Goal: Contribute content: Add original content to the website for others to see

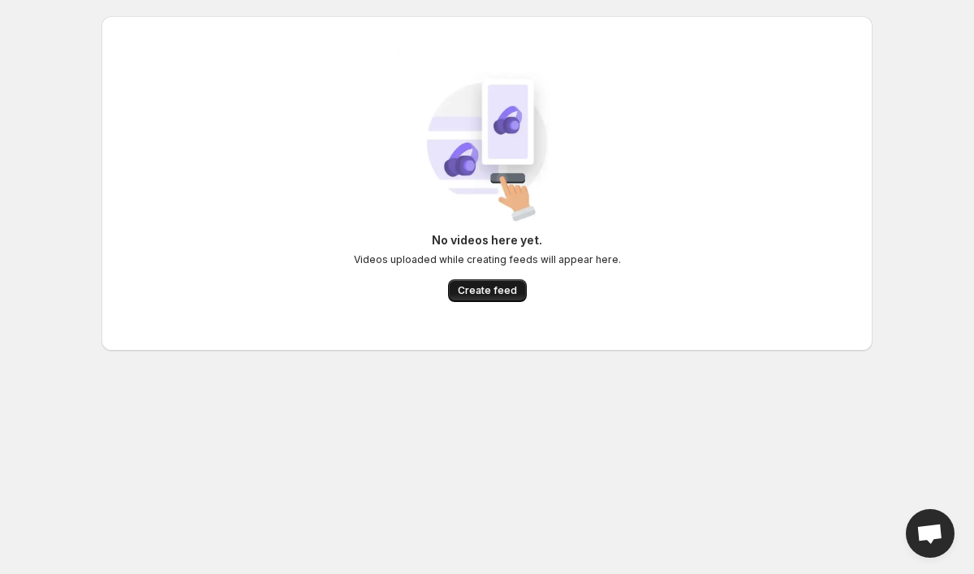
click at [481, 290] on span "Create feed" at bounding box center [487, 290] width 59 height 13
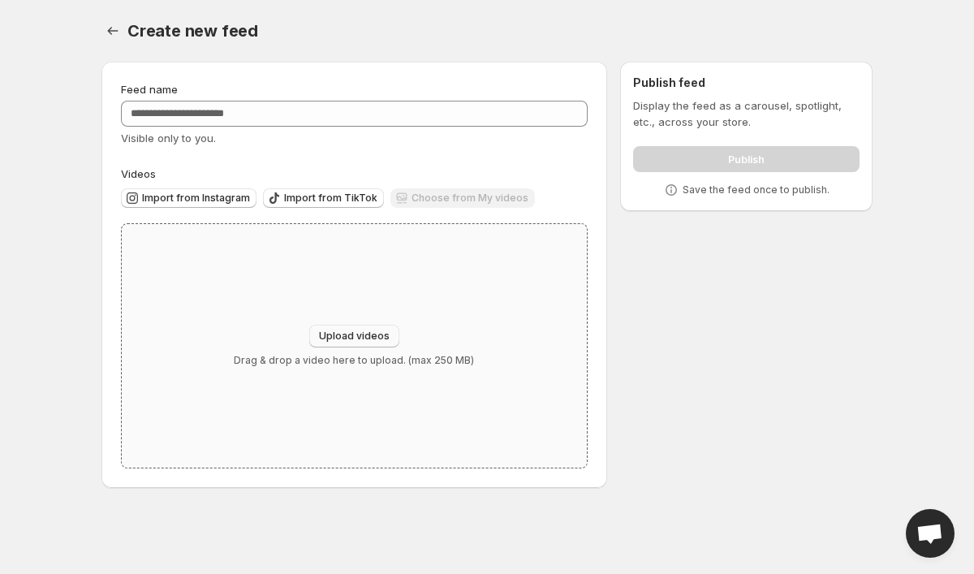
click at [387, 330] on button "Upload videos" at bounding box center [354, 336] width 90 height 23
type input "**********"
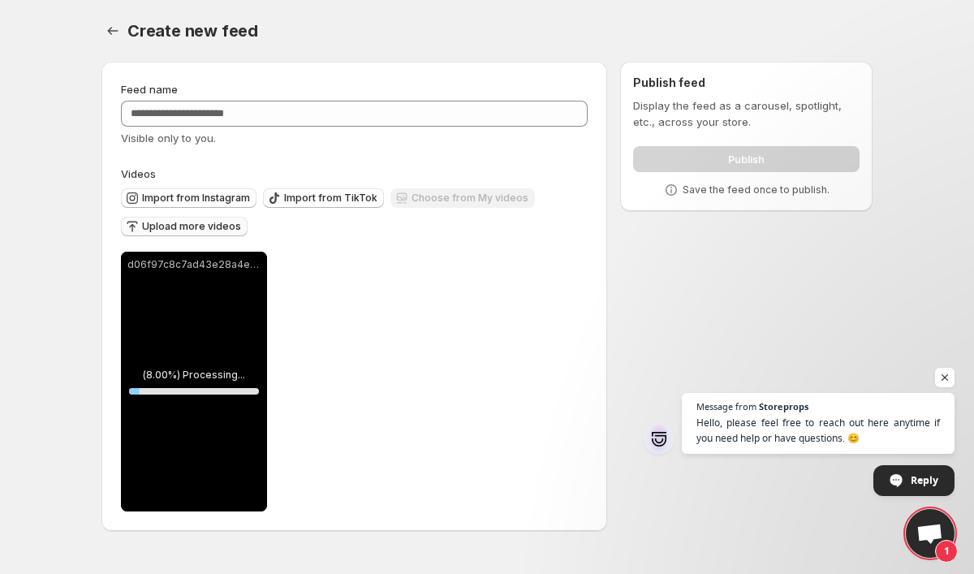
click at [212, 229] on span "Upload more videos" at bounding box center [191, 226] width 99 height 13
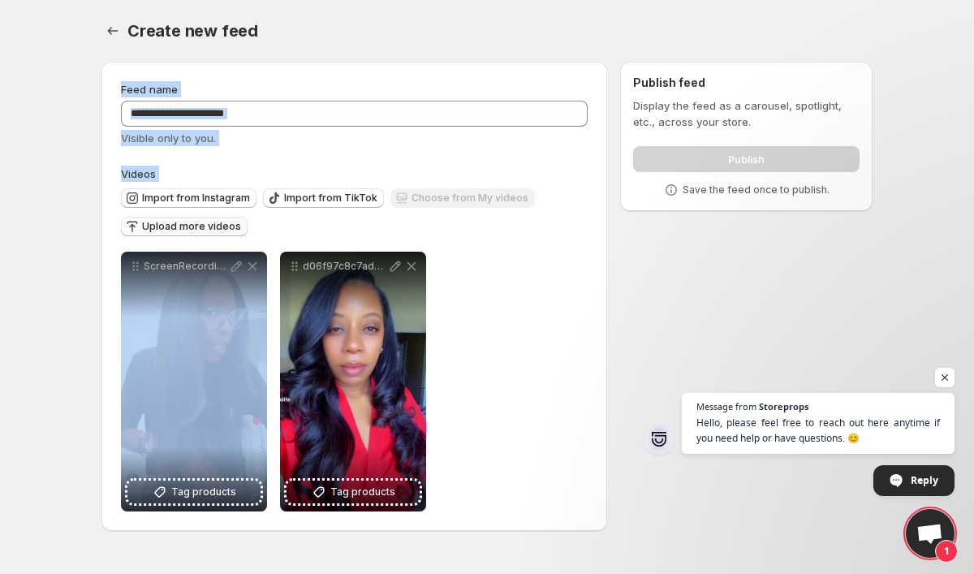
drag, startPoint x: 291, startPoint y: 212, endPoint x: 957, endPoint y: -102, distance: 736.0
click at [209, 230] on span "Upload more videos" at bounding box center [191, 226] width 99 height 13
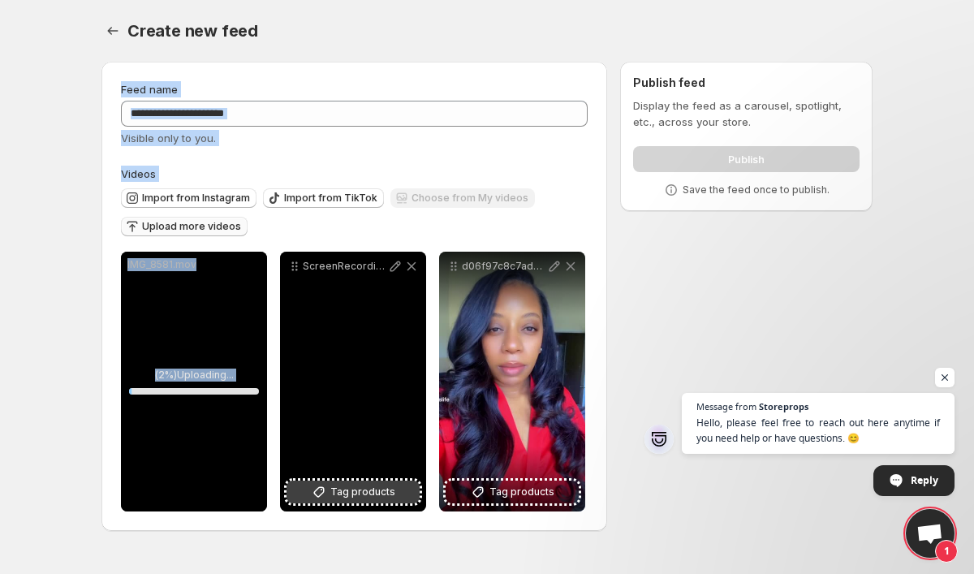
click at [327, 489] on icon at bounding box center [319, 492] width 16 height 16
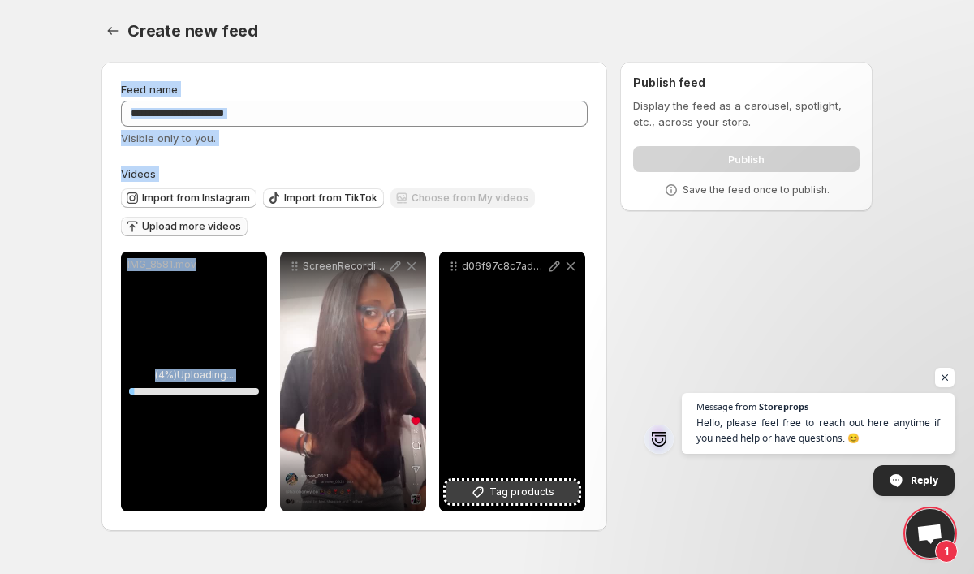
click at [503, 488] on span "Tag products" at bounding box center [521, 492] width 65 height 16
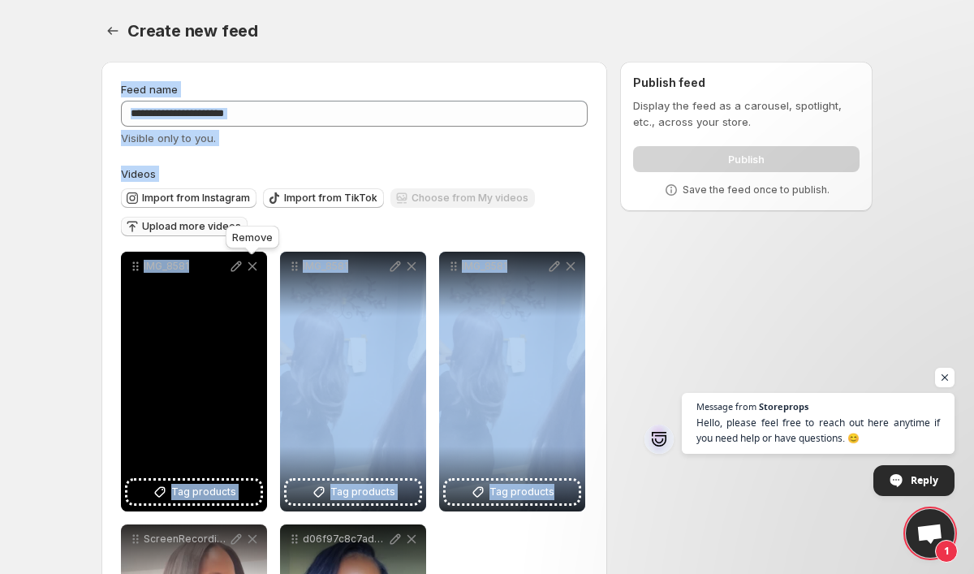
click at [255, 265] on icon at bounding box center [252, 266] width 9 height 9
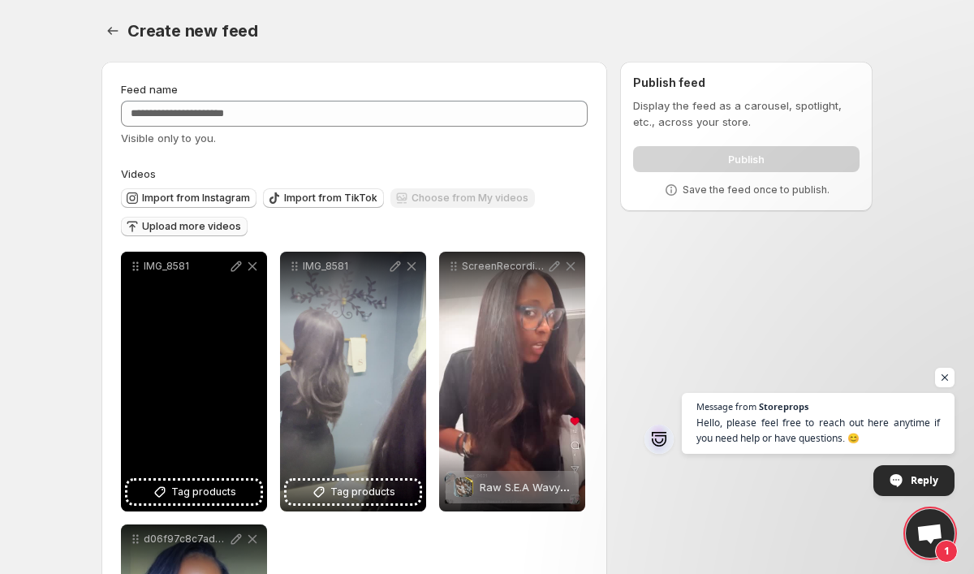
click at [258, 274] on icon at bounding box center [252, 266] width 16 height 16
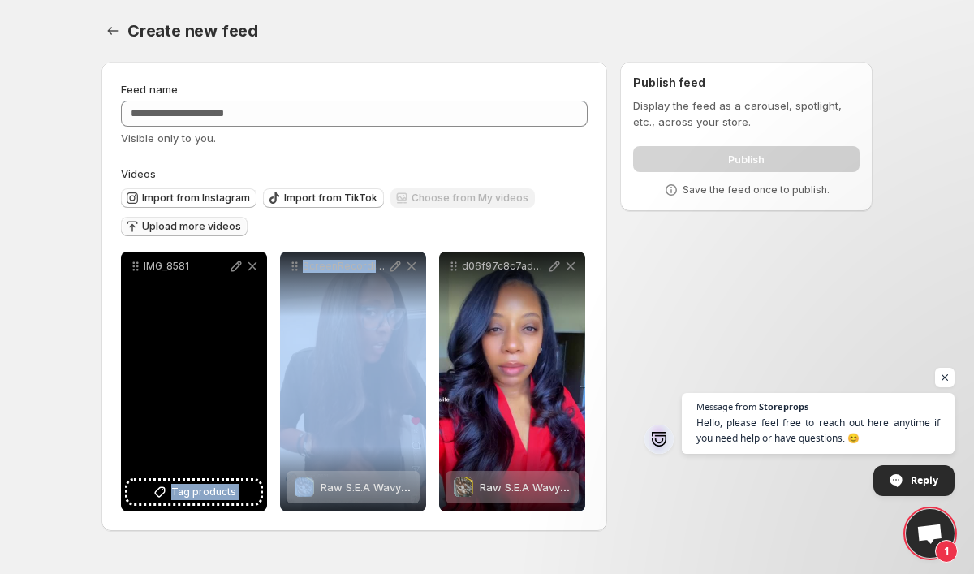
drag, startPoint x: 380, startPoint y: 330, endPoint x: 172, endPoint y: 348, distance: 208.6
click at [172, 348] on div "**********" at bounding box center [353, 382] width 464 height 260
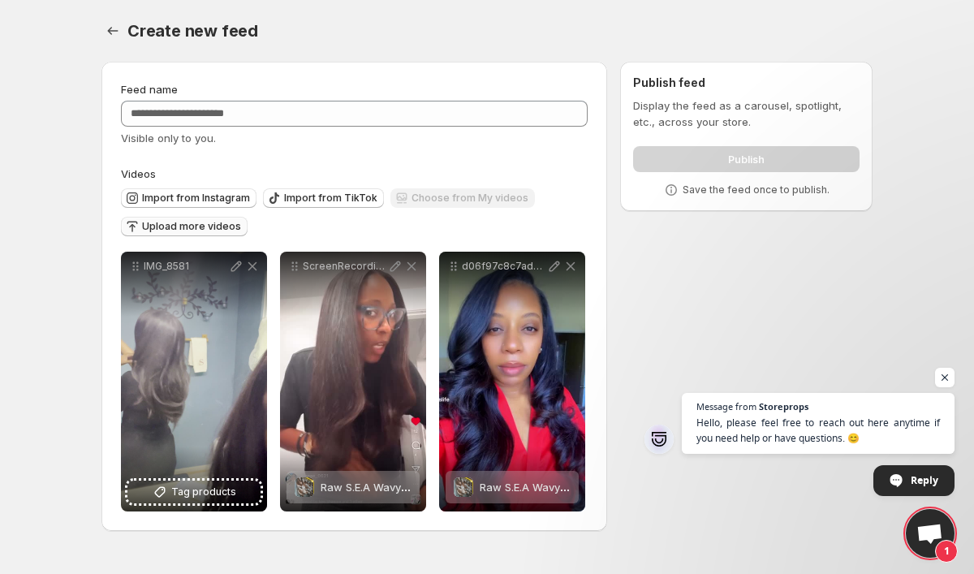
click at [384, 233] on div "Import from Instagram Import from TikTok Choose from My videos Upload more vide…" at bounding box center [350, 210] width 473 height 57
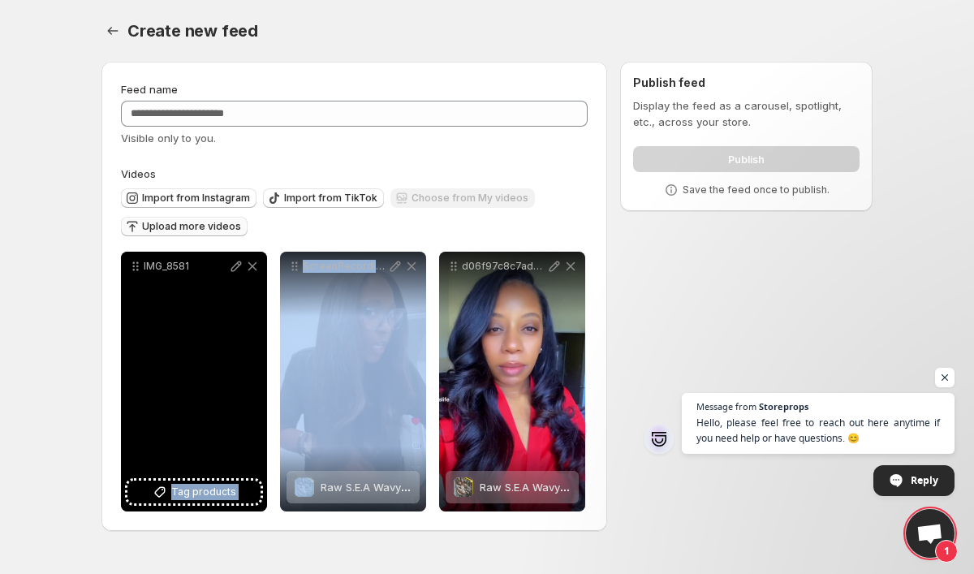
drag, startPoint x: 383, startPoint y: 334, endPoint x: 188, endPoint y: 354, distance: 196.6
click at [188, 354] on div "**********" at bounding box center [353, 382] width 464 height 260
click at [211, 489] on span "Tag products" at bounding box center [203, 492] width 65 height 16
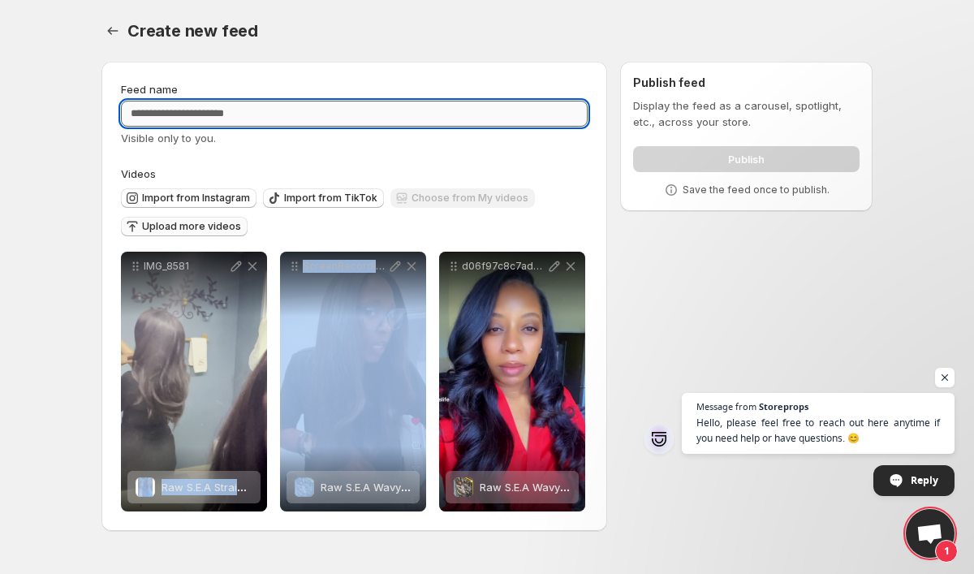
click at [352, 115] on input "Feed name" at bounding box center [354, 114] width 467 height 26
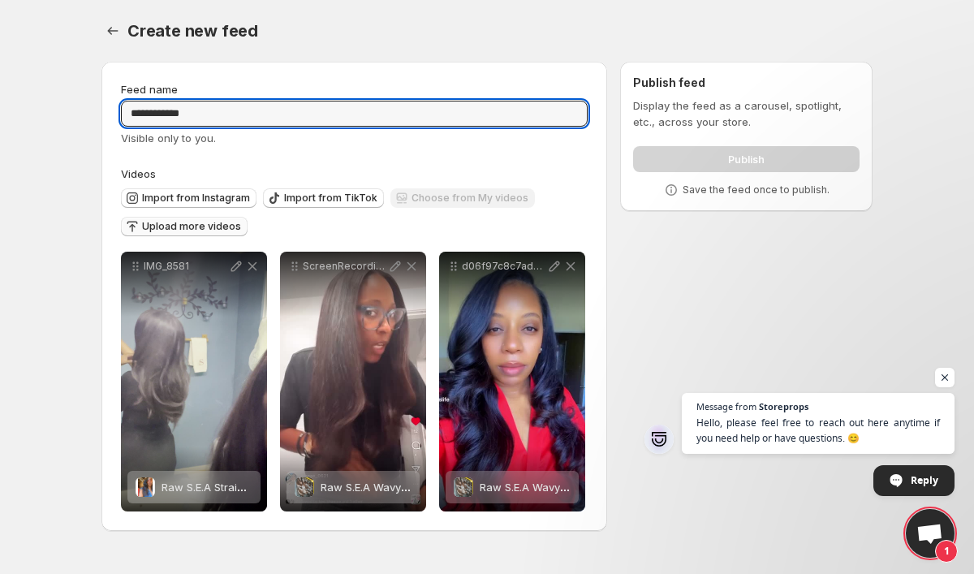
type input "**********"
click at [232, 266] on icon at bounding box center [236, 266] width 16 height 16
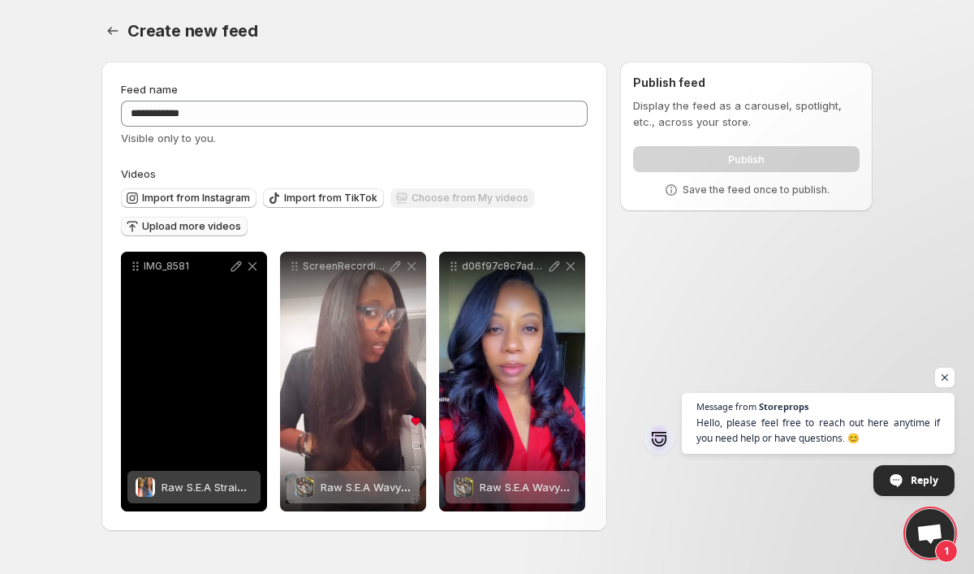
drag, startPoint x: 232, startPoint y: 266, endPoint x: 526, endPoint y: 174, distance: 308.1
click at [524, 170] on label "Videos" at bounding box center [354, 174] width 467 height 16
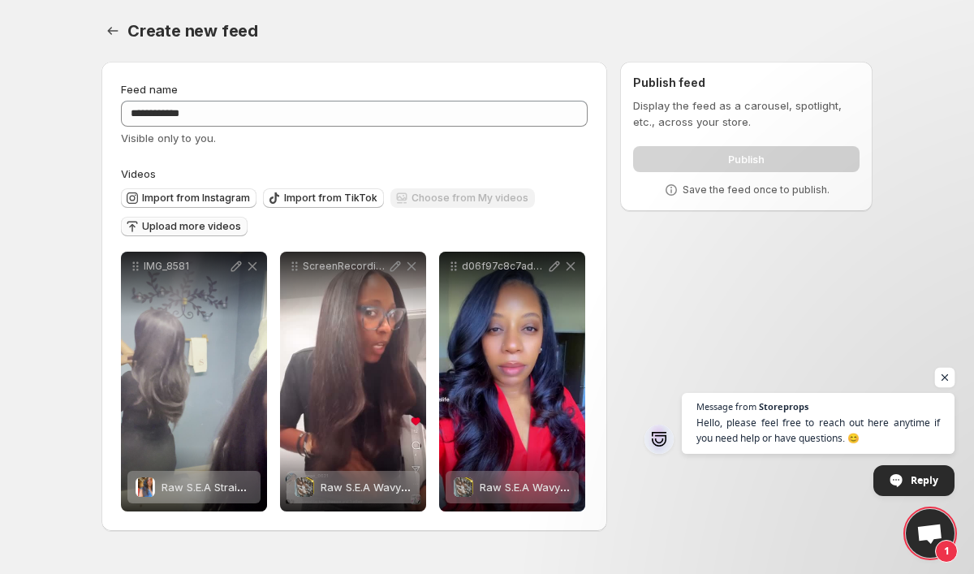
click at [948, 382] on span "Open chat" at bounding box center [945, 378] width 20 height 20
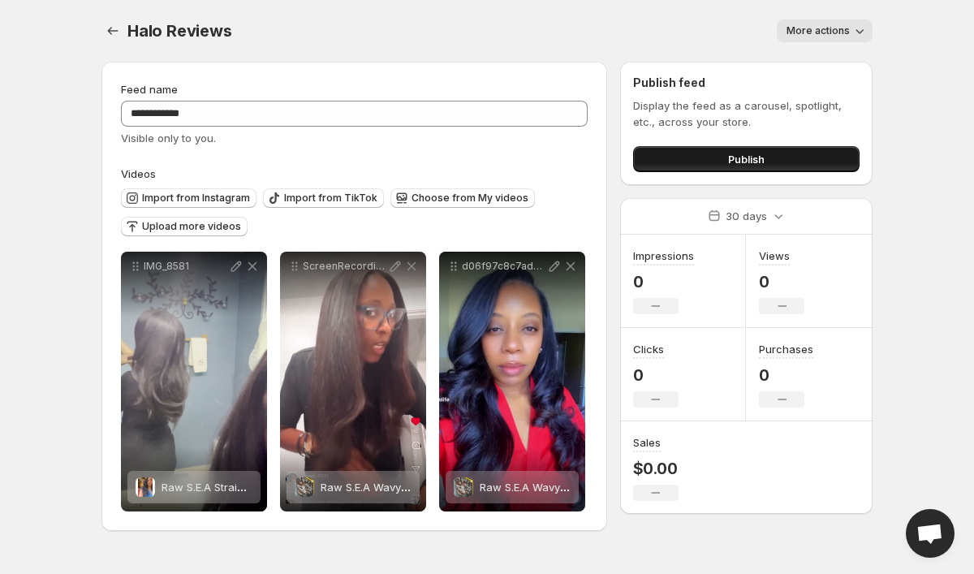
click at [721, 160] on button "Publish" at bounding box center [746, 159] width 226 height 26
